Goal: Task Accomplishment & Management: Use online tool/utility

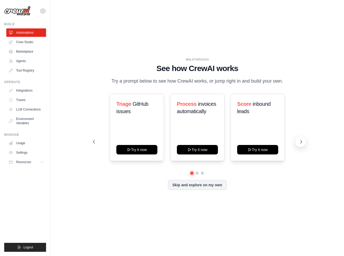
click at [301, 141] on icon at bounding box center [301, 141] width 5 height 5
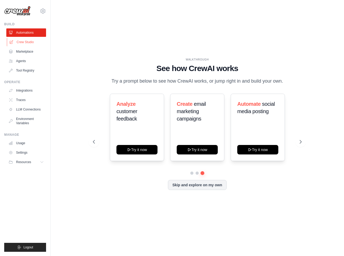
click at [27, 40] on link "Crew Studio" at bounding box center [27, 42] width 40 height 8
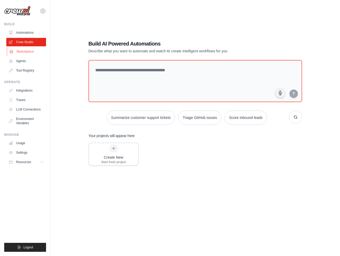
click at [27, 49] on link "Marketplace" at bounding box center [27, 51] width 40 height 8
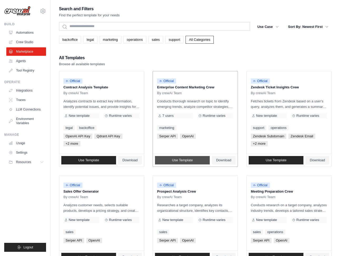
click at [190, 159] on span "Use Template" at bounding box center [182, 160] width 21 height 4
